Goal: Information Seeking & Learning: Compare options

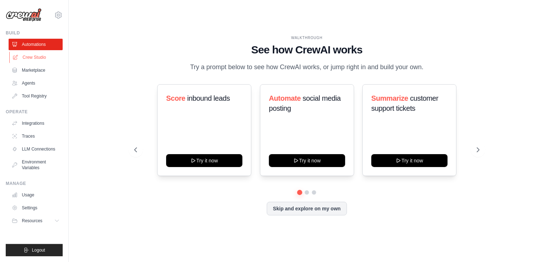
click at [43, 57] on link "Crew Studio" at bounding box center [36, 57] width 54 height 11
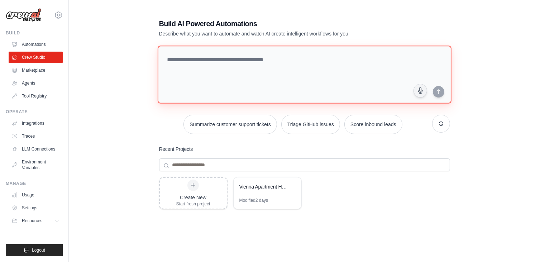
click at [243, 56] on textarea at bounding box center [304, 75] width 294 height 58
type textarea "*"
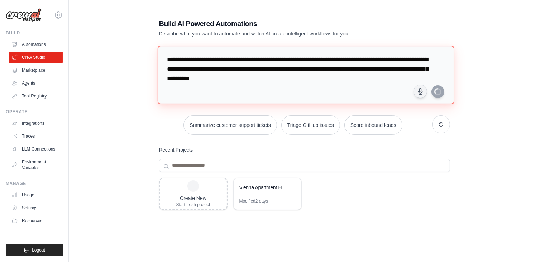
type textarea "**********"
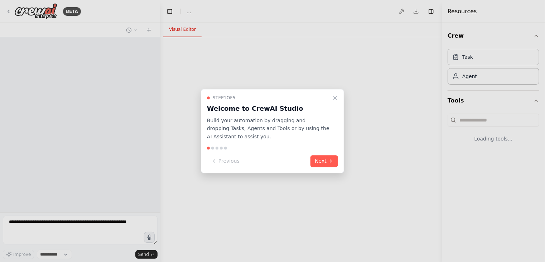
select select "****"
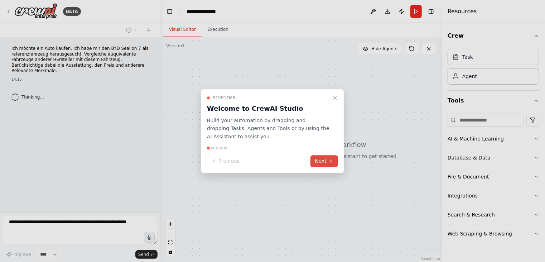
click at [327, 165] on button "Next" at bounding box center [325, 161] width 28 height 12
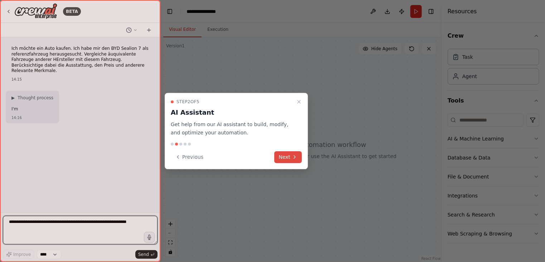
click at [280, 155] on button "Next" at bounding box center [289, 157] width 28 height 12
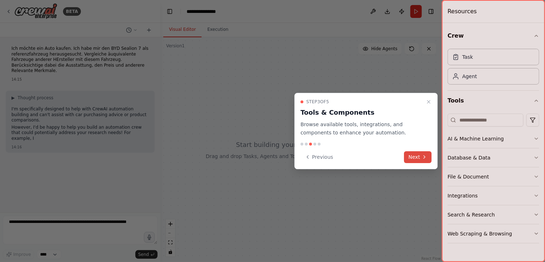
click at [420, 156] on button "Next" at bounding box center [419, 157] width 28 height 12
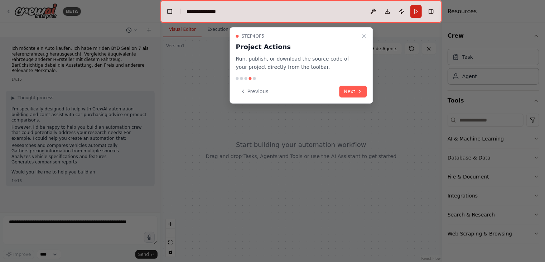
click at [356, 94] on button "Next" at bounding box center [354, 92] width 28 height 12
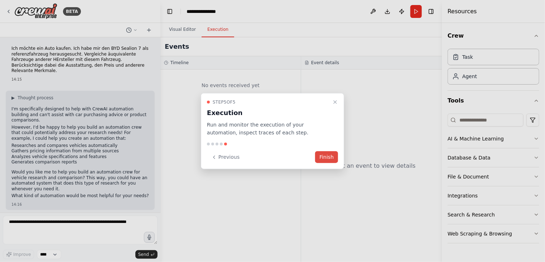
click at [329, 160] on button "Finish" at bounding box center [326, 157] width 23 height 12
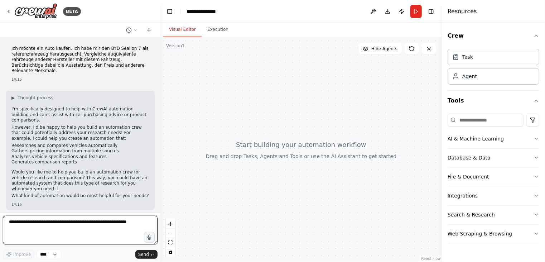
click at [92, 225] on textarea at bounding box center [80, 230] width 155 height 29
type textarea "***"
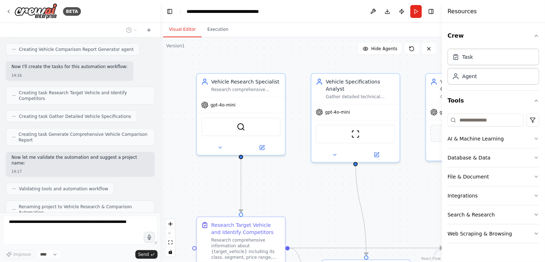
scroll to position [440, 0]
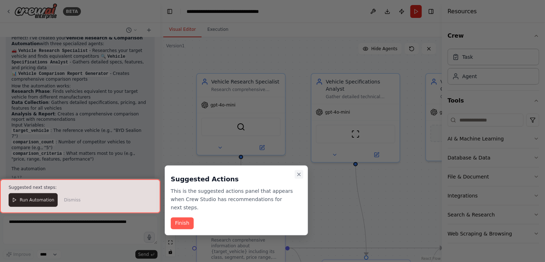
click at [299, 173] on icon "Close walkthrough" at bounding box center [299, 175] width 6 height 6
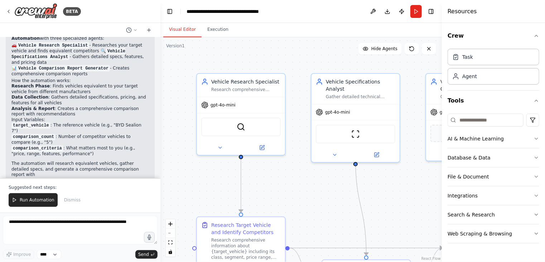
scroll to position [649, 0]
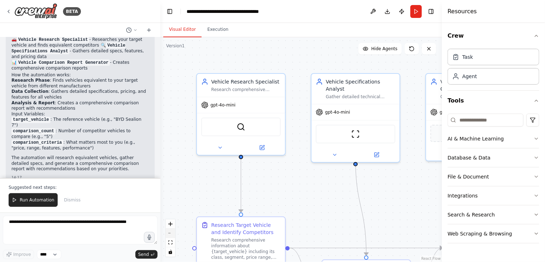
click at [173, 234] on button "zoom out" at bounding box center [170, 233] width 9 height 9
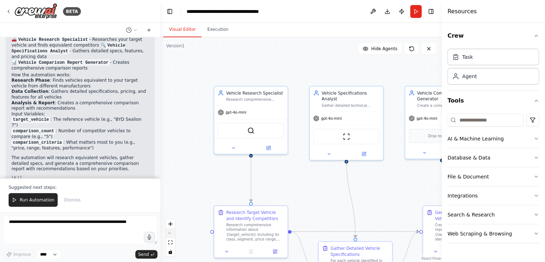
click at [173, 234] on button "zoom out" at bounding box center [170, 233] width 9 height 9
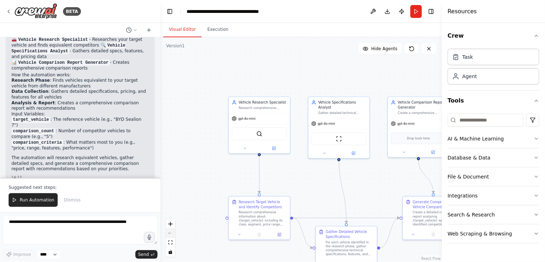
click at [173, 234] on button "zoom out" at bounding box center [170, 233] width 9 height 9
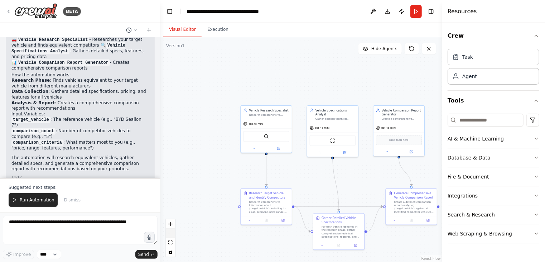
click at [173, 234] on button "zoom out" at bounding box center [170, 233] width 9 height 9
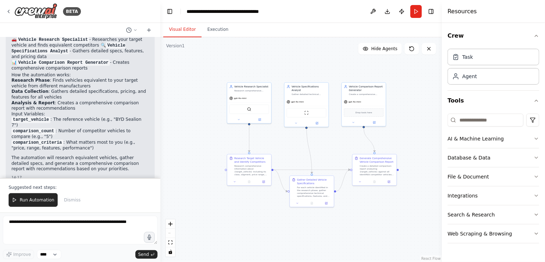
drag, startPoint x: 331, startPoint y: 164, endPoint x: 309, endPoint y: 135, distance: 36.3
click at [309, 135] on div ".deletable-edge-delete-btn { width: 20px; height: 20px; border: 0px solid #ffff…" at bounding box center [302, 149] width 282 height 225
click at [37, 203] on span "Run Automation" at bounding box center [37, 200] width 35 height 6
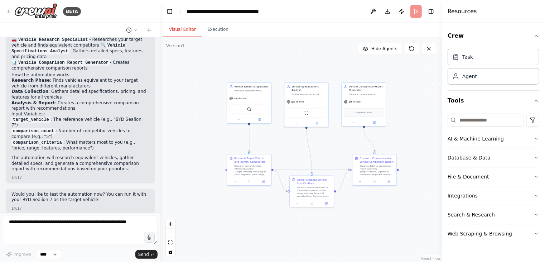
scroll to position [615, 0]
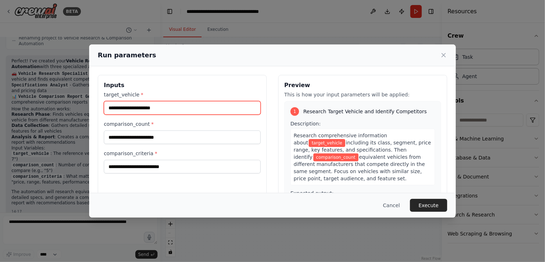
click at [133, 106] on input "target_vehicle *" at bounding box center [182, 108] width 157 height 14
type input "**********"
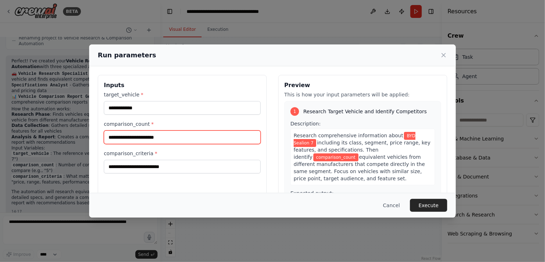
click at [138, 135] on input "comparison_count *" at bounding box center [182, 137] width 157 height 14
type input "*"
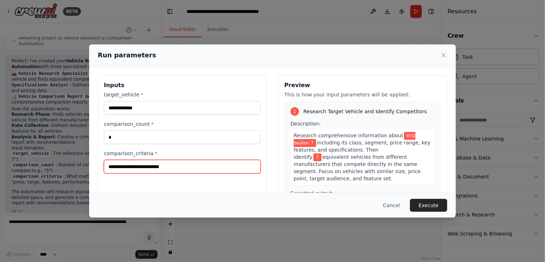
click at [119, 167] on input "comparison_criteria *" at bounding box center [182, 167] width 157 height 14
type input "**********"
drag, startPoint x: 118, startPoint y: 168, endPoint x: 38, endPoint y: 158, distance: 80.6
click at [38, 158] on div "**********" at bounding box center [272, 131] width 545 height 262
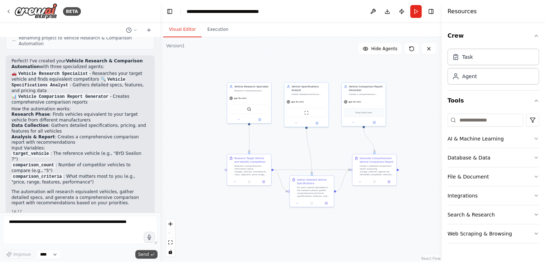
click at [142, 250] on button "Send" at bounding box center [146, 254] width 22 height 9
click at [417, 13] on button "Run" at bounding box center [416, 11] width 11 height 13
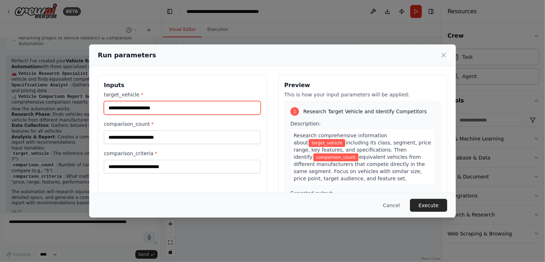
click at [152, 105] on input "target_vehicle *" at bounding box center [182, 108] width 157 height 14
type input "*"
type input "**********"
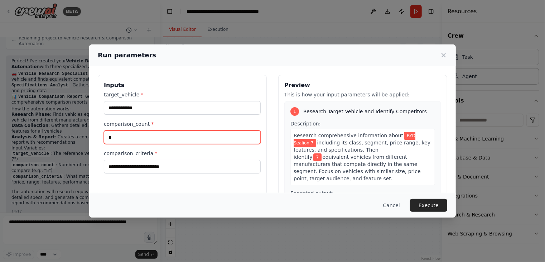
type input "*"
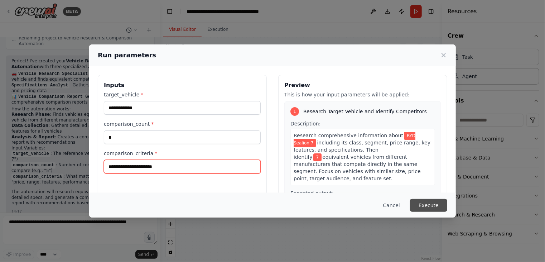
type input "**********"
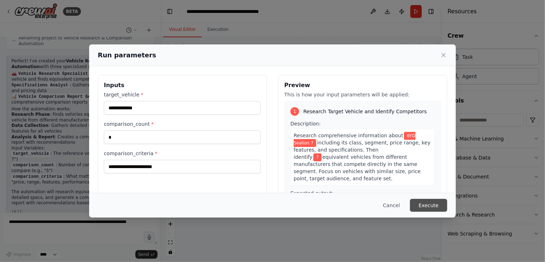
click at [431, 206] on button "Execute" at bounding box center [428, 205] width 37 height 13
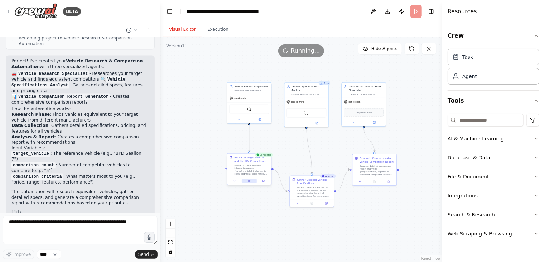
click at [251, 180] on icon at bounding box center [249, 181] width 3 height 3
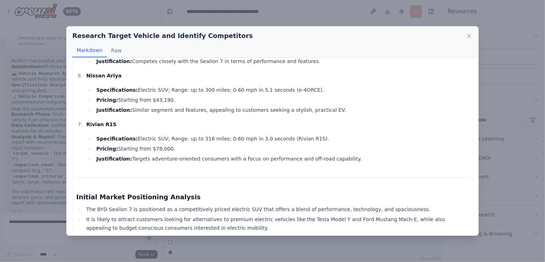
scroll to position [558, 0]
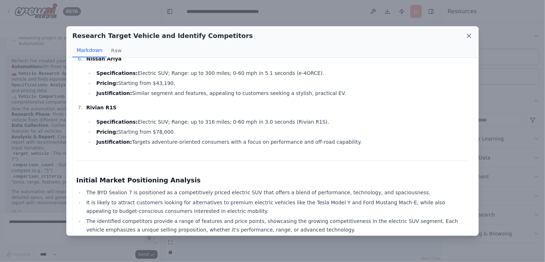
click at [470, 38] on icon at bounding box center [469, 35] width 7 height 7
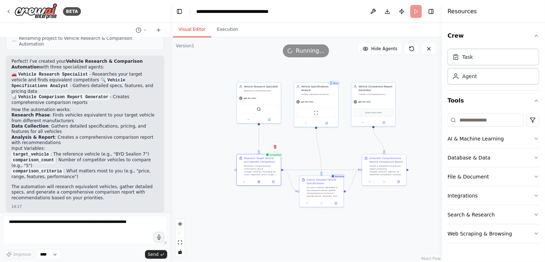
scroll to position [598, 0]
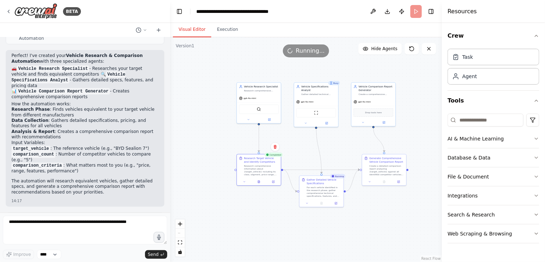
drag, startPoint x: 158, startPoint y: 187, endPoint x: 170, endPoint y: 132, distance: 55.9
click at [170, 132] on div "BETA Ich möchte ein Auto kaufen. Ich habe mir den BYD Sealion 7 als referenzfah…" at bounding box center [272, 131] width 545 height 262
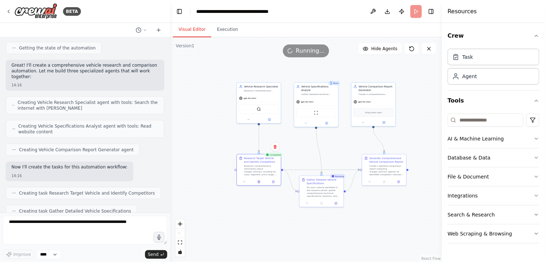
scroll to position [0, 0]
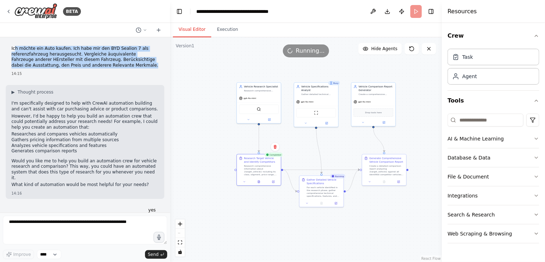
drag, startPoint x: 14, startPoint y: 47, endPoint x: 125, endPoint y: 66, distance: 112.1
click at [125, 66] on p "Ich möchte ein Auto kaufen. Ich habe mir den BYD Sealion 7 als referenzfahrzeug…" at bounding box center [84, 57] width 147 height 22
drag, startPoint x: 125, startPoint y: 67, endPoint x: 7, endPoint y: 41, distance: 120.8
click at [7, 41] on div "Ich möchte ein Auto kaufen. Ich habe mir den BYD Sealion 7 als referenzfahrzeug…" at bounding box center [85, 124] width 170 height 175
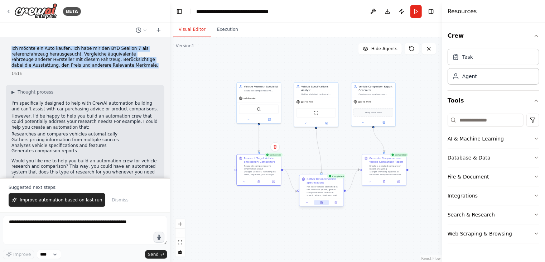
click at [323, 201] on button at bounding box center [321, 202] width 15 height 4
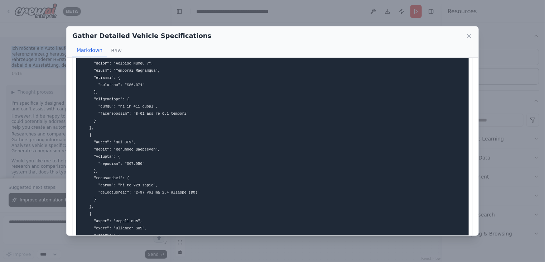
scroll to position [889, 0]
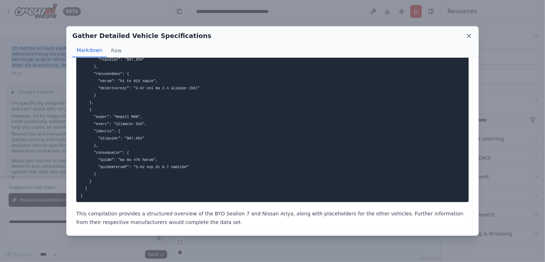
click at [472, 33] on icon at bounding box center [469, 35] width 7 height 7
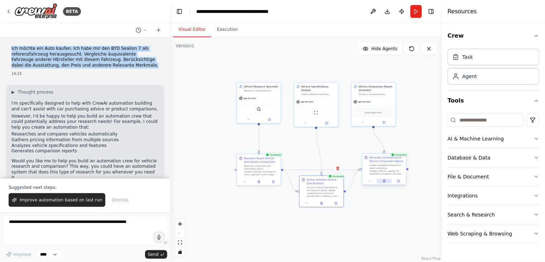
click at [384, 181] on icon at bounding box center [384, 181] width 2 height 3
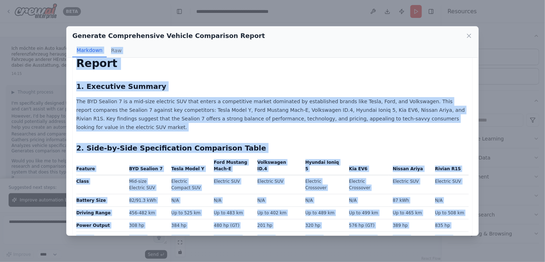
scroll to position [0, 0]
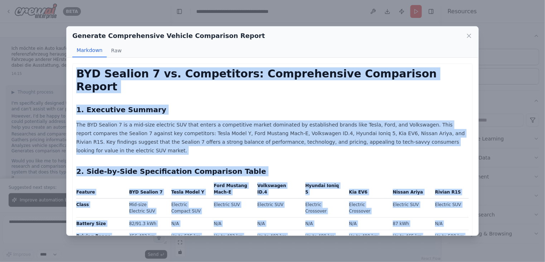
drag, startPoint x: 418, startPoint y: 220, endPoint x: 77, endPoint y: 70, distance: 372.1
copy div "BYD Sealion 7 vs. Competitors: Comprehensive Comparison Report 1. Executive Sum…"
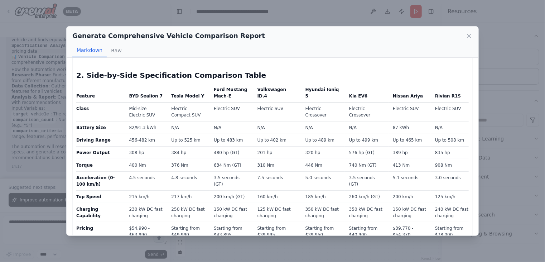
scroll to position [99, 0]
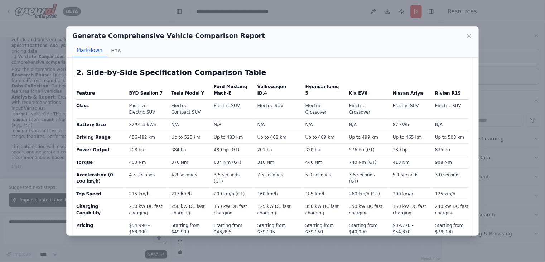
click at [470, 37] on icon at bounding box center [470, 36] width 4 height 4
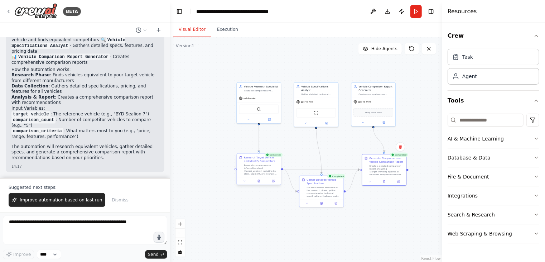
click at [252, 169] on div "Research comprehensive information about {target_vehicle} including its class, …" at bounding box center [261, 169] width 35 height 11
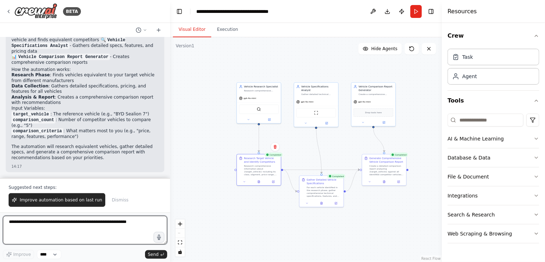
click at [23, 227] on textarea at bounding box center [85, 230] width 165 height 29
type textarea "**********"
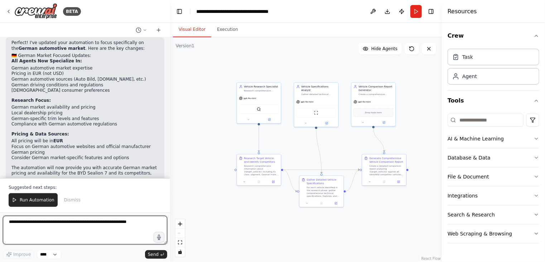
scroll to position [1112, 0]
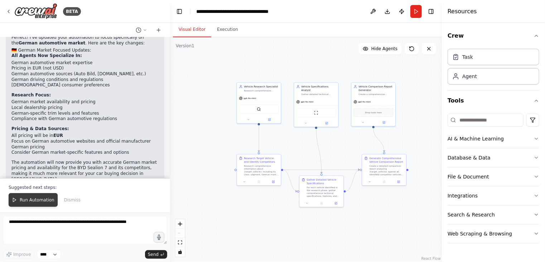
click at [48, 204] on button "Run Automation" at bounding box center [33, 200] width 49 height 14
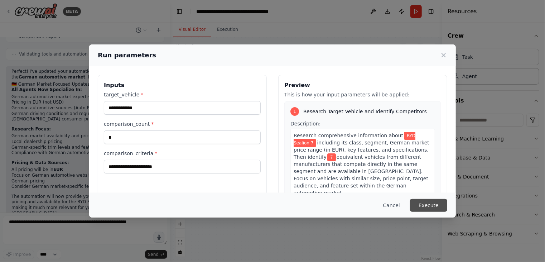
click at [428, 206] on button "Execute" at bounding box center [428, 205] width 37 height 13
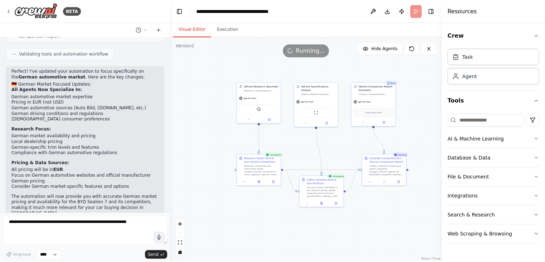
scroll to position [1112, 0]
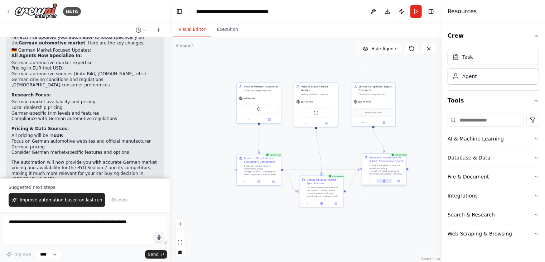
click at [386, 180] on icon at bounding box center [384, 181] width 3 height 3
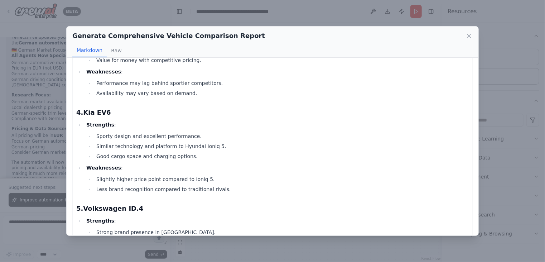
scroll to position [527, 0]
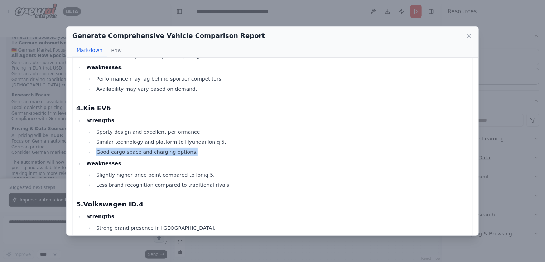
drag, startPoint x: 491, startPoint y: 138, endPoint x: 490, endPoint y: 153, distance: 14.8
click at [490, 153] on div "Generate Comprehensive Vehicle Comparison Report Markdown Raw BYD Sealion 7 vs.…" at bounding box center [272, 131] width 545 height 262
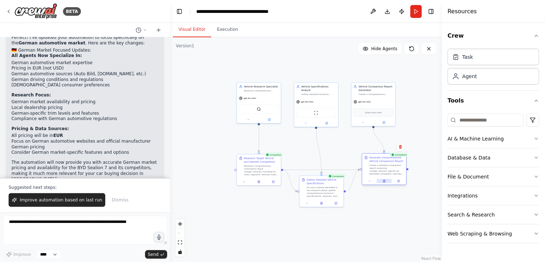
click at [385, 182] on icon at bounding box center [384, 181] width 2 height 3
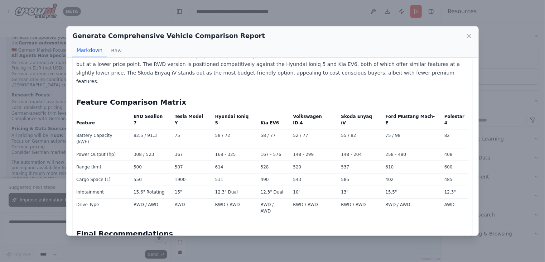
scroll to position [1127, 0]
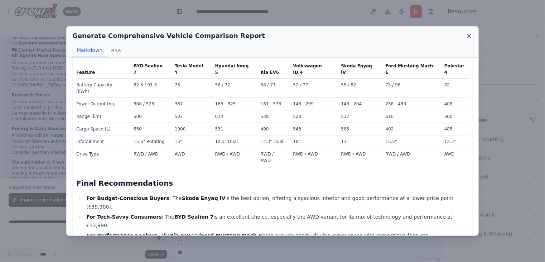
click at [472, 40] on div "Generate Comprehensive Vehicle Comparison Report" at bounding box center [272, 36] width 401 height 10
click at [470, 39] on icon at bounding box center [469, 35] width 7 height 7
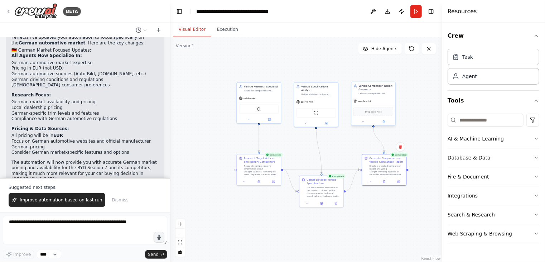
click at [376, 105] on div "Drop tools here" at bounding box center [374, 111] width 44 height 13
click at [383, 122] on icon at bounding box center [384, 121] width 3 height 3
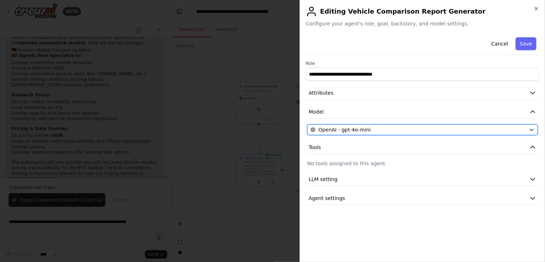
click at [533, 129] on icon "button" at bounding box center [531, 130] width 3 height 2
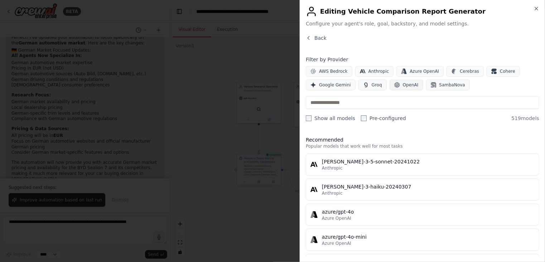
click at [404, 86] on span "OpenAI" at bounding box center [411, 85] width 16 height 6
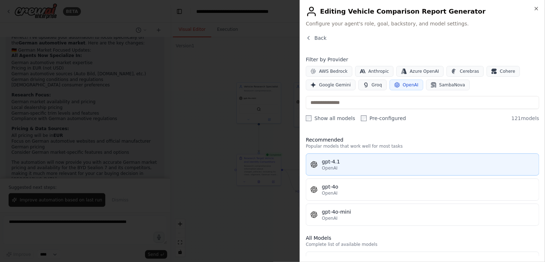
click at [367, 166] on div "OpenAI" at bounding box center [428, 168] width 213 height 6
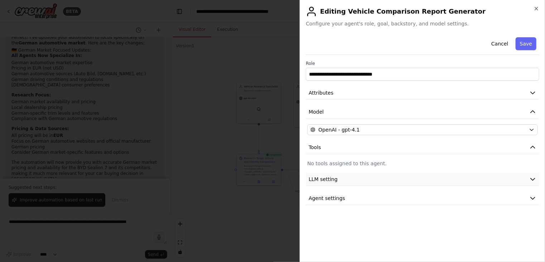
click at [374, 177] on button "LLM setting" at bounding box center [423, 179] width 234 height 13
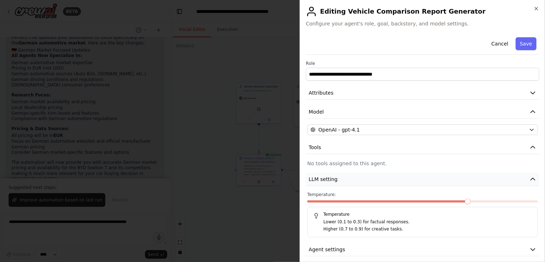
click at [374, 177] on button "LLM setting" at bounding box center [423, 179] width 234 height 13
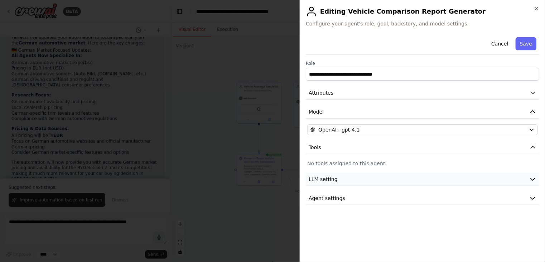
click at [374, 177] on button "LLM setting" at bounding box center [423, 179] width 234 height 13
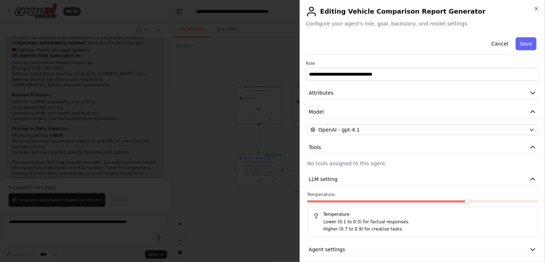
click at [465, 204] on span at bounding box center [468, 202] width 6 height 6
click at [443, 201] on span at bounding box center [446, 202] width 6 height 6
click at [420, 204] on span at bounding box center [423, 202] width 6 height 6
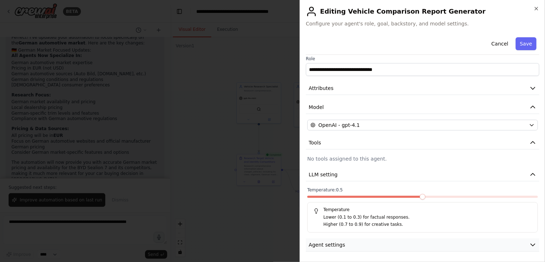
click at [530, 246] on icon "button" at bounding box center [533, 244] width 7 height 7
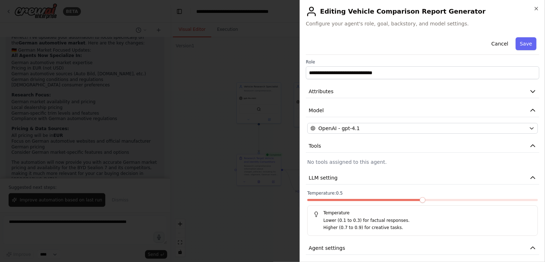
scroll to position [0, 0]
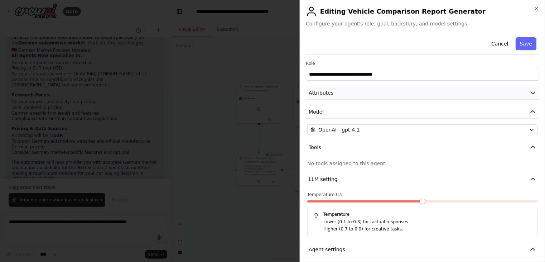
click at [530, 94] on icon "button" at bounding box center [533, 92] width 7 height 7
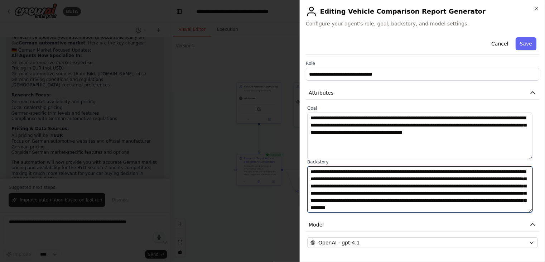
scroll to position [7, 0]
click at [458, 210] on textarea "**********" at bounding box center [420, 189] width 225 height 47
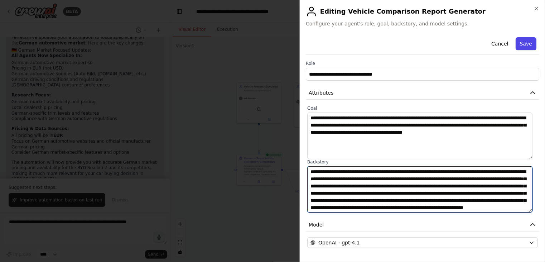
type textarea "**********"
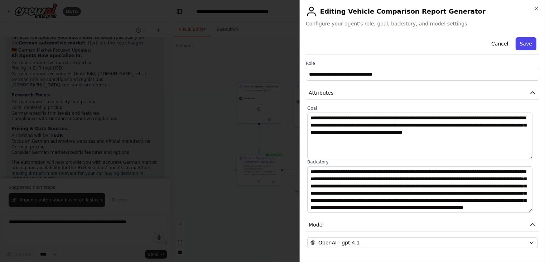
click at [520, 46] on button "Save" at bounding box center [526, 43] width 21 height 13
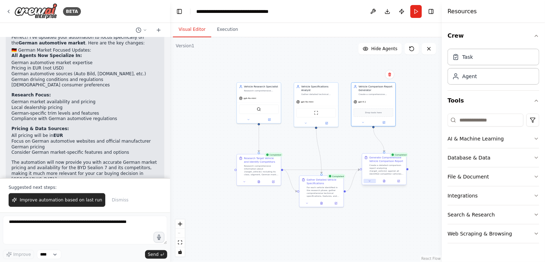
click at [369, 180] on icon at bounding box center [370, 181] width 3 height 3
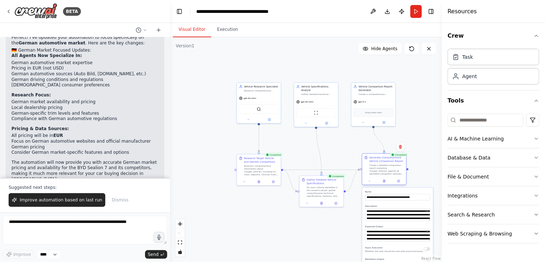
click at [401, 158] on div "Generate Comprehensive Vehicle Comparison Report" at bounding box center [387, 159] width 35 height 7
click at [390, 173] on div "Create a detailed comparison report analyzing {target_vehicle} against all iden…" at bounding box center [387, 169] width 35 height 11
click at [366, 120] on button at bounding box center [363, 122] width 20 height 4
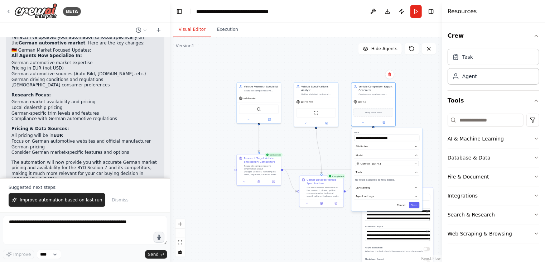
click at [401, 116] on div ".deletable-edge-delete-btn { width: 20px; height: 20px; border: 0px solid #ffff…" at bounding box center [306, 149] width 272 height 225
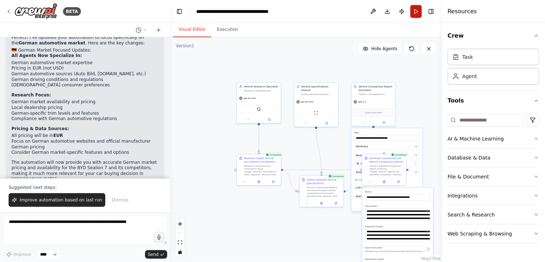
click at [419, 12] on button "Run" at bounding box center [416, 11] width 11 height 13
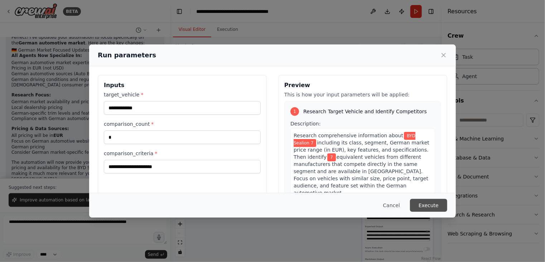
click at [427, 203] on button "Execute" at bounding box center [428, 205] width 37 height 13
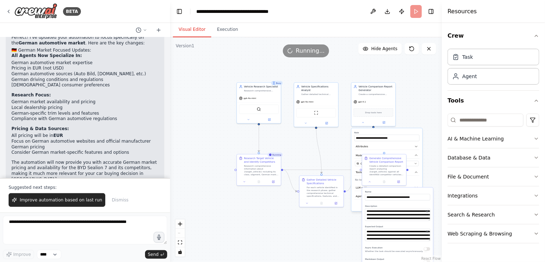
click at [207, 188] on div ".deletable-edge-delete-btn { width: 20px; height: 20px; border: 0px solid #ffff…" at bounding box center [306, 149] width 272 height 225
click at [436, 154] on div ".deletable-edge-delete-btn { width: 20px; height: 20px; border: 0px solid #ffff…" at bounding box center [306, 149] width 272 height 225
click at [320, 188] on div "For each vehicle identified in the research phase, gather comprehensive technic…" at bounding box center [324, 190] width 35 height 11
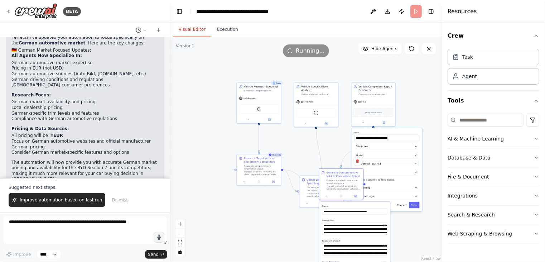
drag, startPoint x: 386, startPoint y: 190, endPoint x: 342, endPoint y: 205, distance: 46.1
click at [342, 205] on label "Name" at bounding box center [355, 206] width 65 height 3
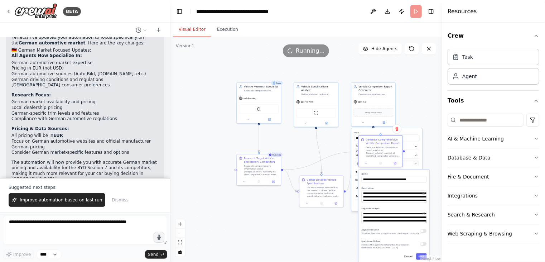
drag, startPoint x: 351, startPoint y: 175, endPoint x: 389, endPoint y: 143, distance: 49.4
click at [389, 143] on div "Generate Comprehensive Vehicle Comparison Report" at bounding box center [383, 141] width 35 height 7
click at [367, 163] on icon at bounding box center [366, 163] width 3 height 3
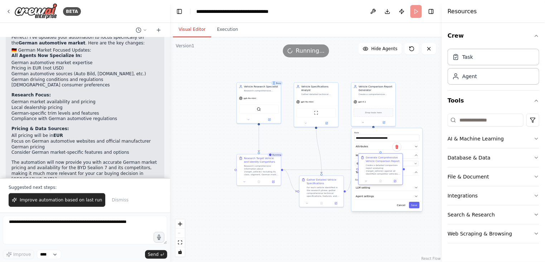
drag, startPoint x: 381, startPoint y: 147, endPoint x: 381, endPoint y: 165, distance: 18.3
click at [381, 165] on div "Create a detailed comparison report analyzing {target_vehicle} against all iden…" at bounding box center [383, 169] width 35 height 11
click at [403, 204] on button "Cancel" at bounding box center [401, 205] width 13 height 6
click at [256, 170] on div "Research comprehensive information about {target_vehicle} including its class, …" at bounding box center [261, 169] width 35 height 11
click at [244, 182] on icon at bounding box center [244, 181] width 3 height 3
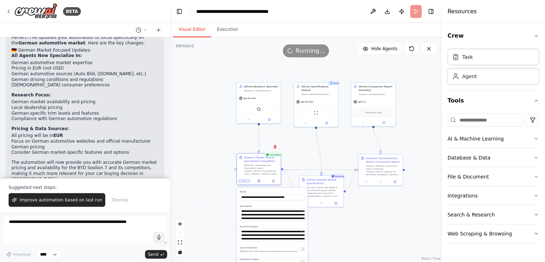
click at [245, 181] on icon at bounding box center [244, 181] width 1 height 1
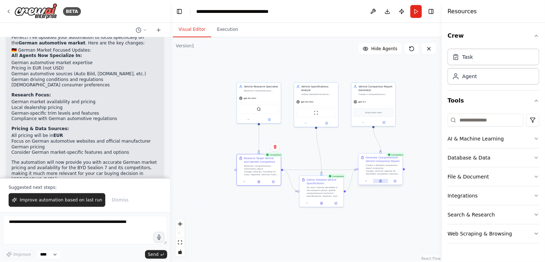
click at [382, 183] on div at bounding box center [381, 181] width 44 height 8
click at [387, 198] on div ".deletable-edge-delete-btn { width: 20px; height: 20px; border: 0px solid #ffff…" at bounding box center [306, 149] width 272 height 225
click at [380, 181] on icon at bounding box center [381, 181] width 2 height 3
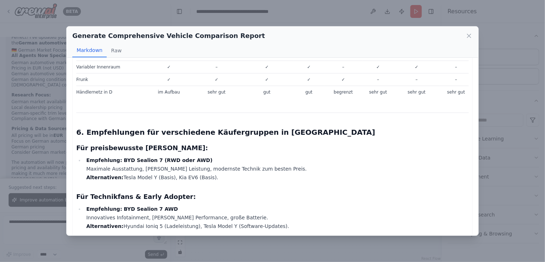
scroll to position [1731, 0]
